Goal: Transaction & Acquisition: Purchase product/service

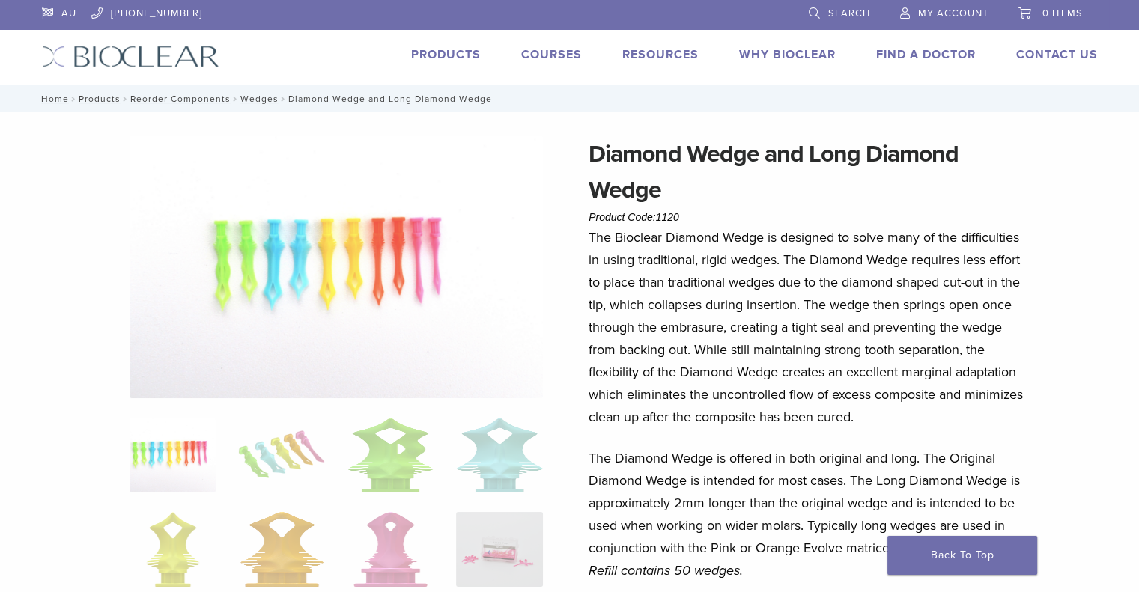
scroll to position [351, 0]
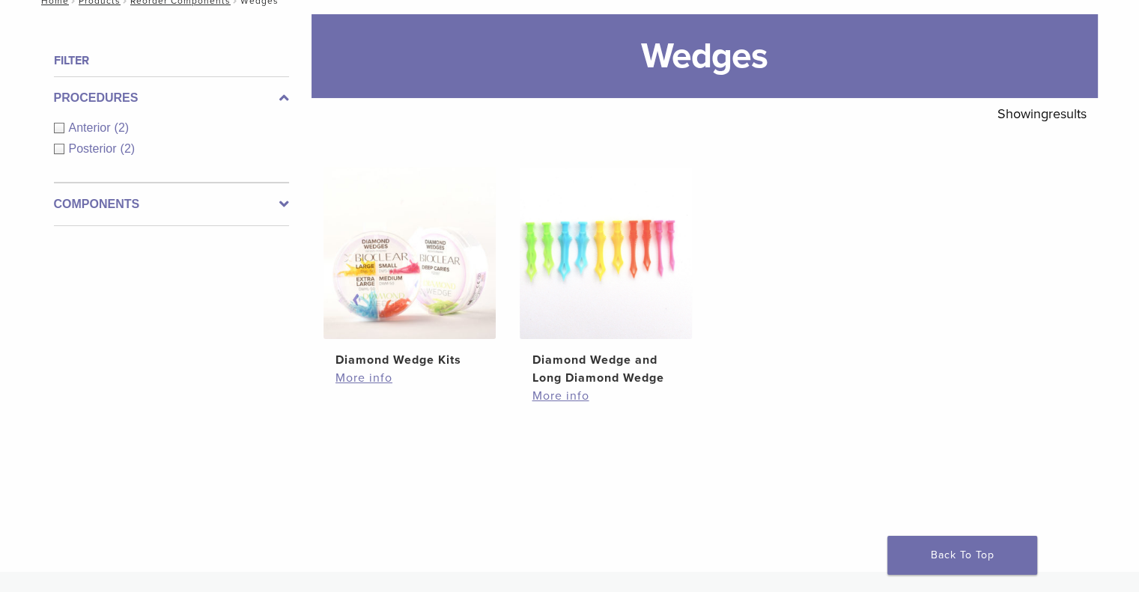
scroll to position [183, 0]
click at [569, 245] on img at bounding box center [606, 252] width 172 height 172
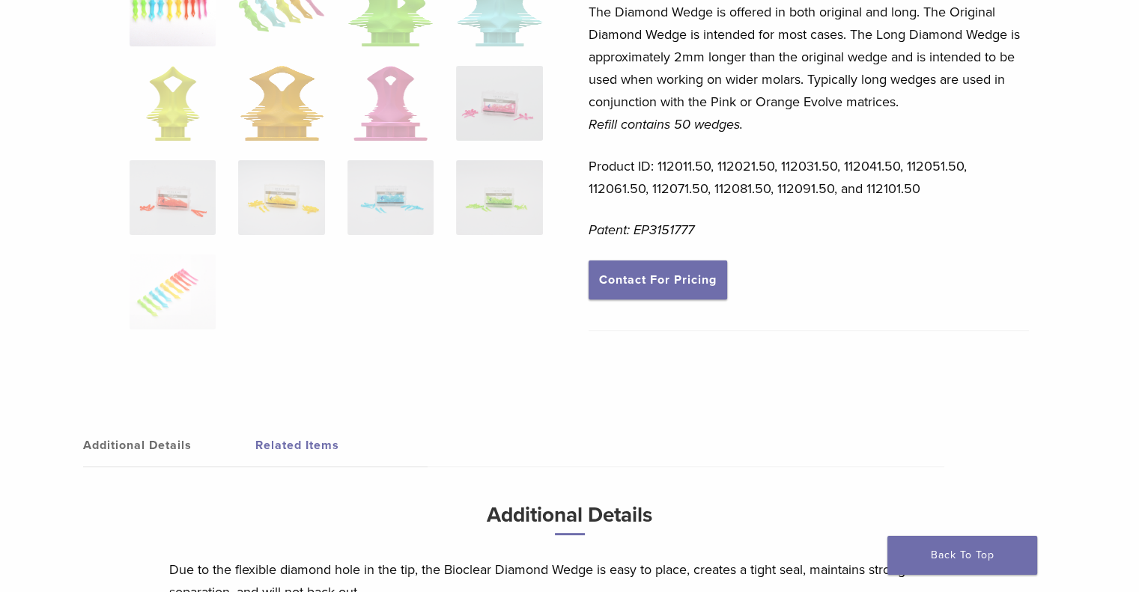
scroll to position [446, 0]
click at [569, 245] on div "Diamond Wedge and Long Diamond Wedge Product Code: 1120 $ 48.57 Diamond Wedge a…" at bounding box center [570, 187] width 1079 height 994
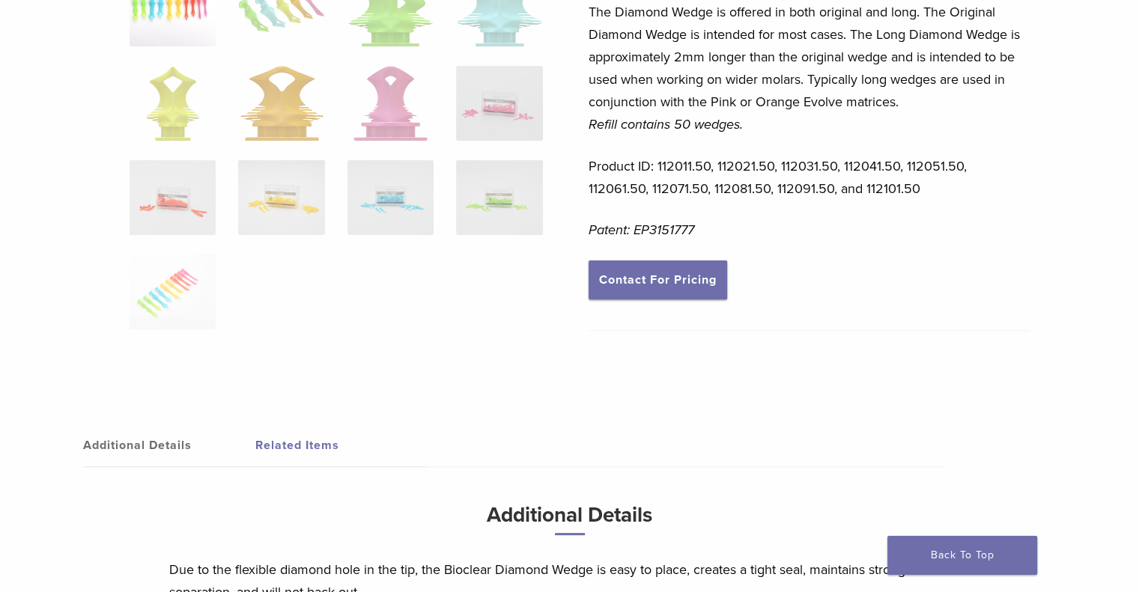
scroll to position [0, 0]
